Goal: Information Seeking & Learning: Find specific page/section

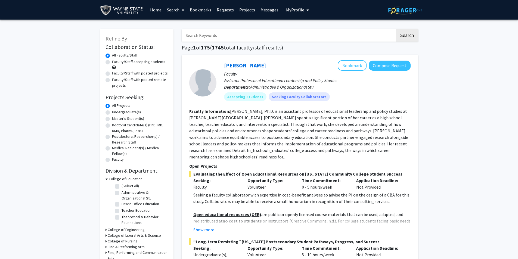
click at [112, 125] on label "Doctoral Candidate(s) (PhD, MD, DMD, PharmD, etc.)" at bounding box center [140, 127] width 56 height 11
click at [112, 125] on input "Doctoral Candidate(s) (PhD, MD, DMD, PharmD, etc.)" at bounding box center [114, 124] width 4 height 4
radio input "true"
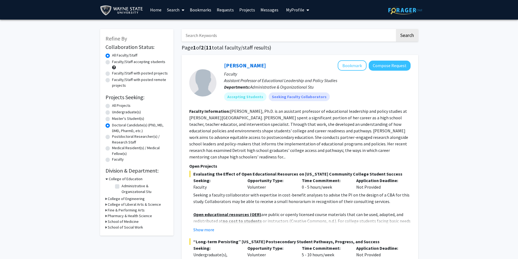
click at [115, 222] on h3 "School of Medicine" at bounding box center [123, 222] width 31 height 6
click at [122, 230] on label "Physiology" at bounding box center [131, 229] width 18 height 6
click at [122, 230] on input "Physiology" at bounding box center [124, 228] width 4 height 4
checkbox input "true"
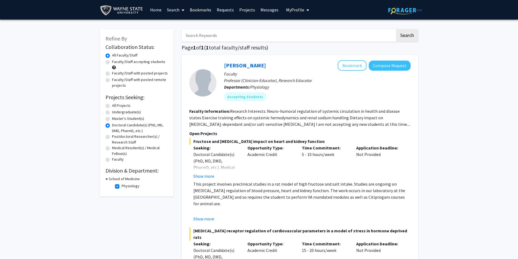
click at [122, 187] on label "Physiology" at bounding box center [131, 186] width 18 height 6
click at [122, 187] on input "Physiology" at bounding box center [124, 185] width 4 height 4
checkbox input "false"
